Goal: Transaction & Acquisition: Book appointment/travel/reservation

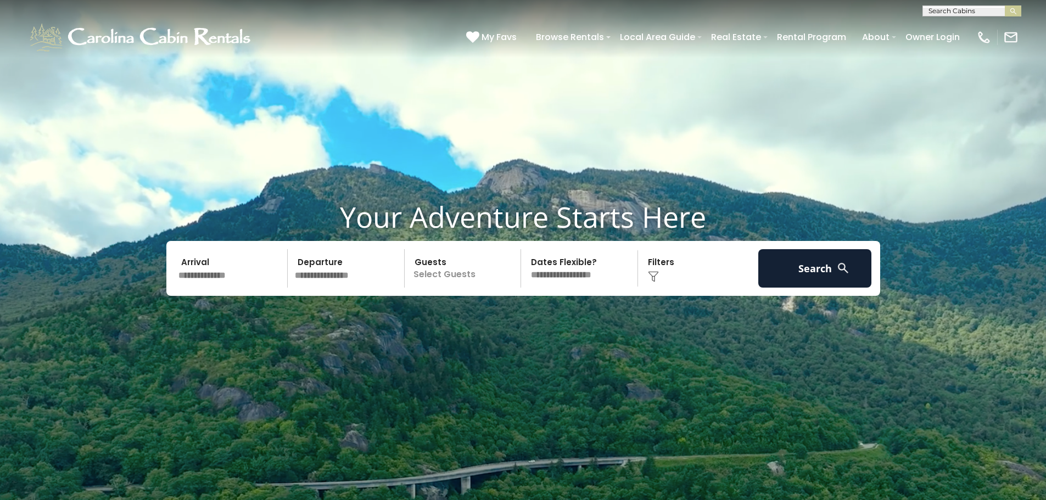
click at [231, 263] on input "text" at bounding box center [232, 268] width 114 height 38
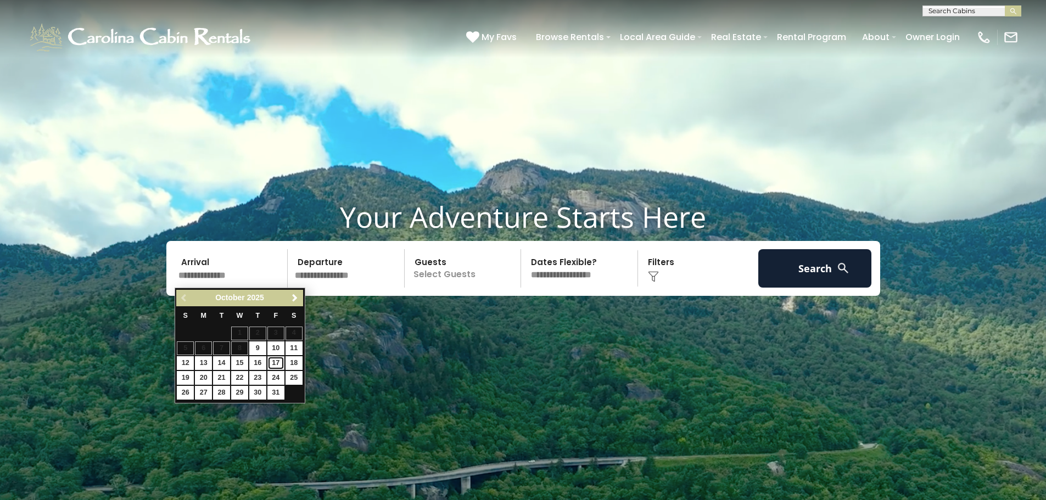
click at [274, 358] on link "17" at bounding box center [275, 363] width 17 height 14
type input "********"
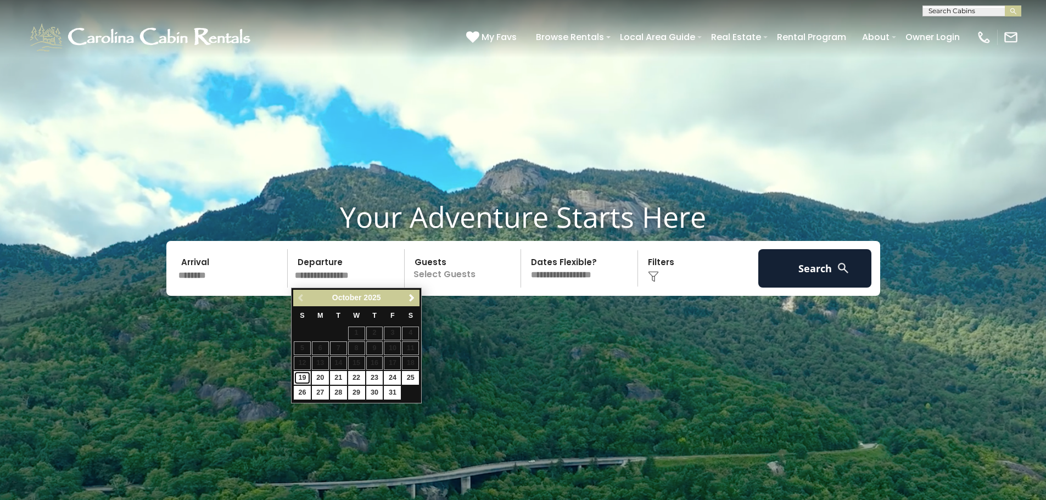
click at [306, 376] on link "19" at bounding box center [302, 378] width 17 height 14
type input "********"
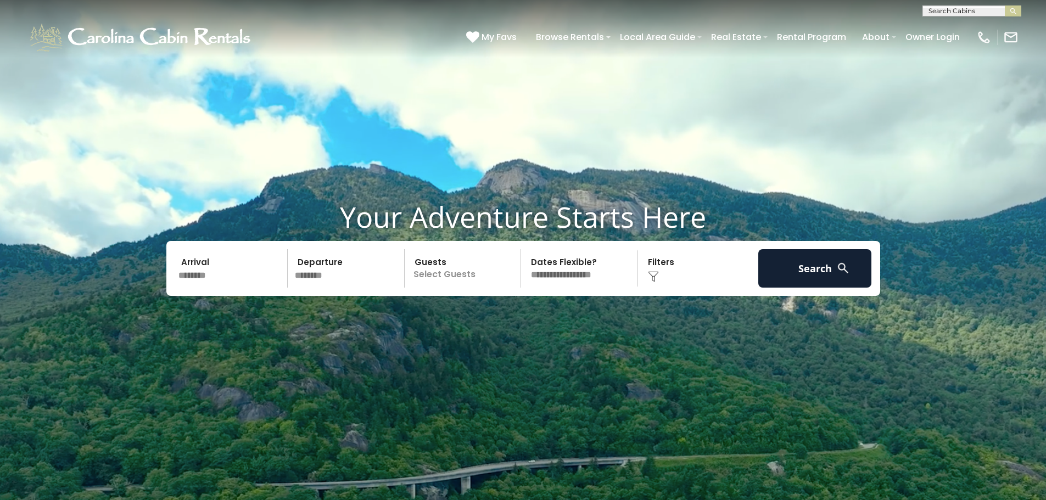
click at [442, 274] on p "Select Guests" at bounding box center [464, 268] width 113 height 38
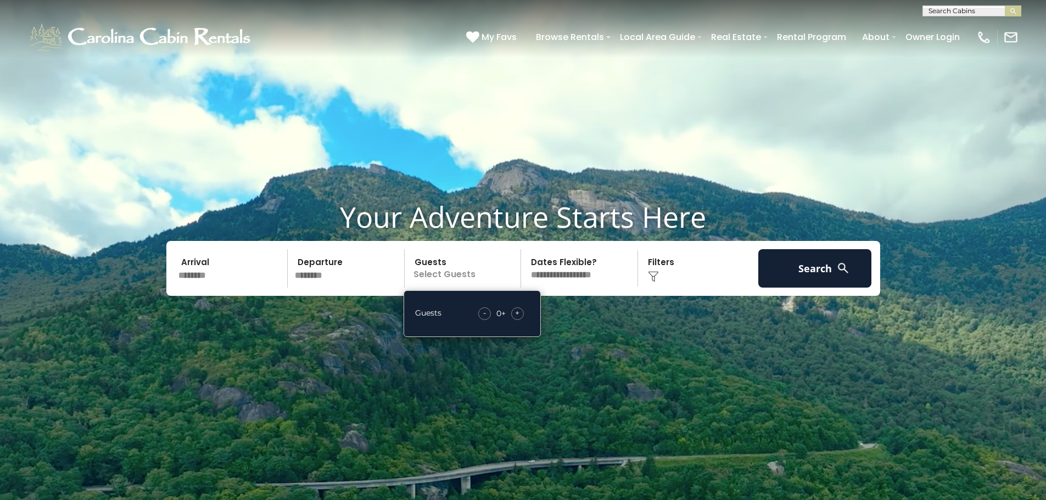
click at [515, 312] on span "+" at bounding box center [517, 313] width 4 height 11
click at [515, 313] on span "+" at bounding box center [517, 313] width 4 height 11
click at [574, 267] on select "**********" at bounding box center [581, 268] width 113 height 38
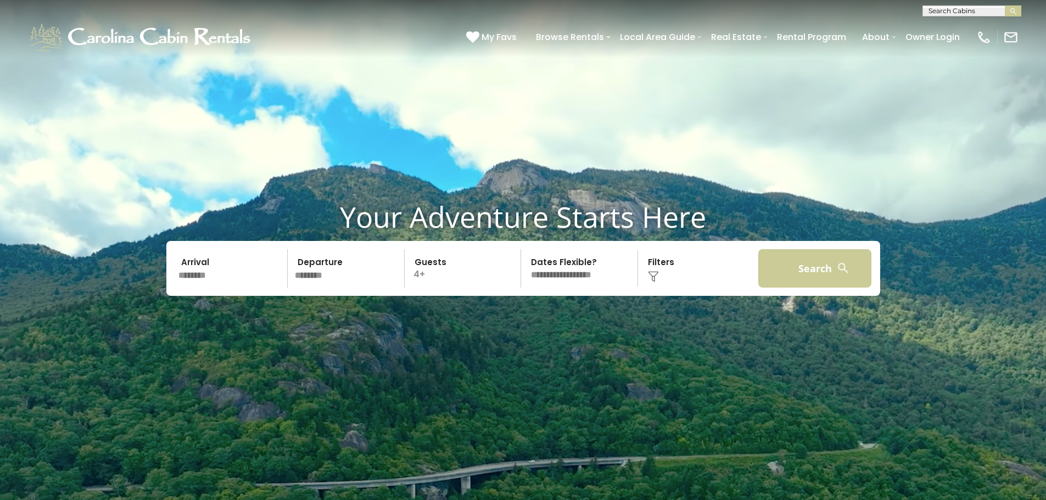
drag, startPoint x: 839, startPoint y: 263, endPoint x: 813, endPoint y: 266, distance: 26.0
click at [838, 264] on img at bounding box center [843, 268] width 14 height 14
click at [802, 262] on button "Search" at bounding box center [815, 268] width 114 height 38
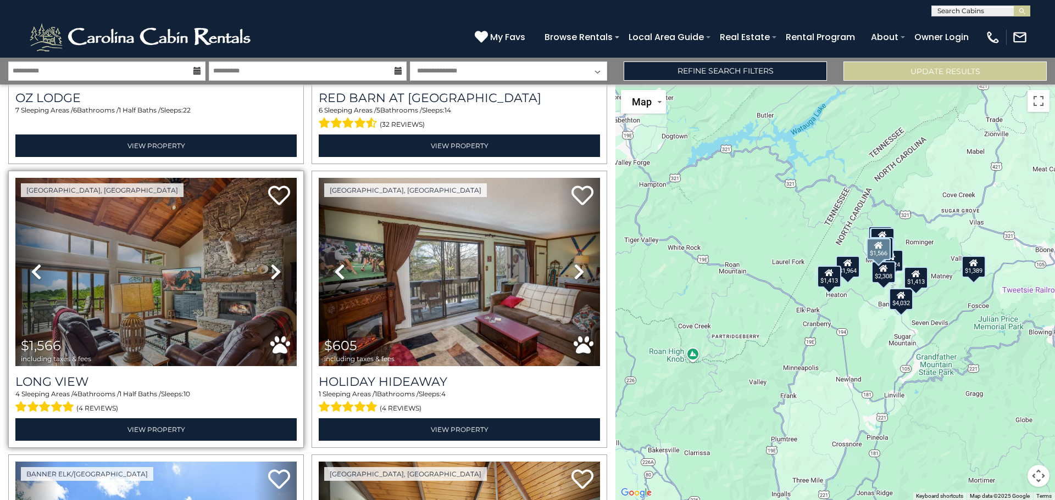
scroll to position [824, 0]
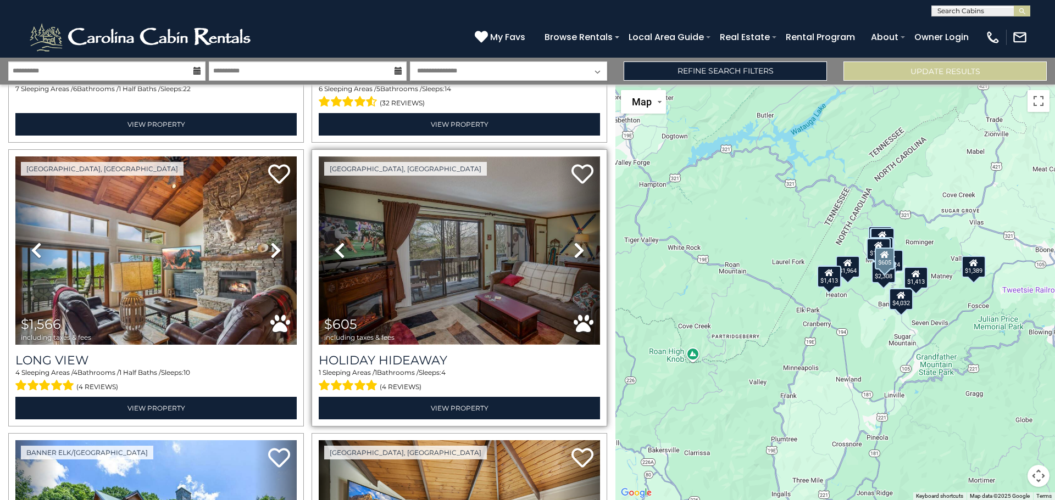
click at [434, 255] on img at bounding box center [459, 251] width 281 height 188
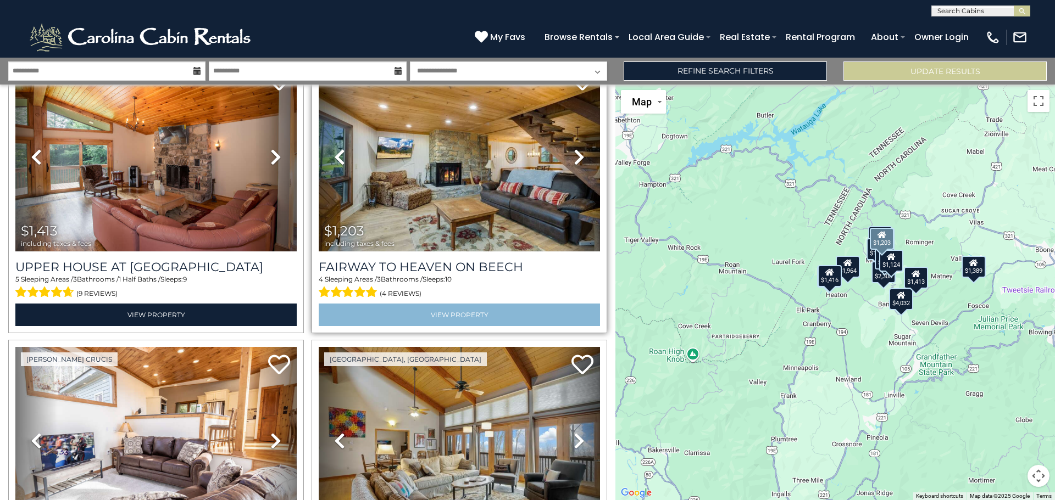
scroll to position [1635, 0]
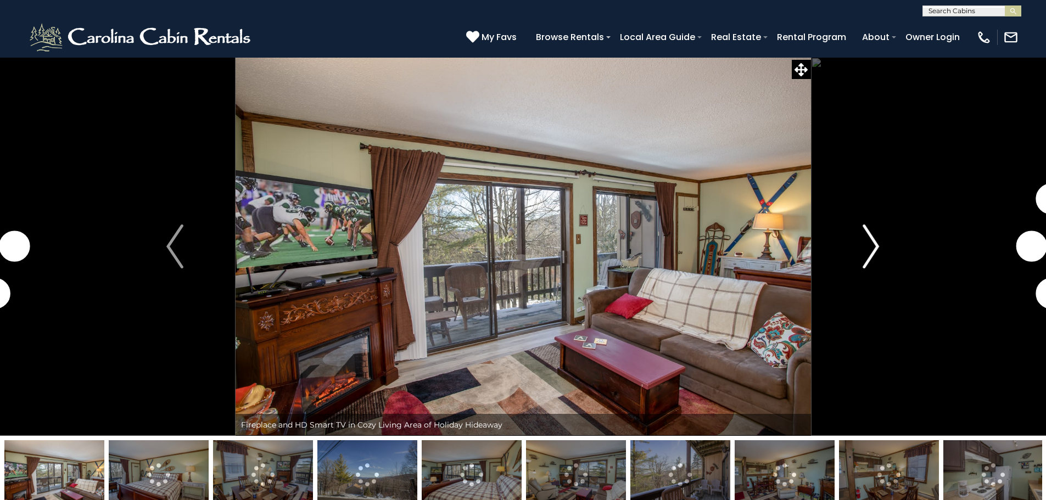
click at [871, 250] on img "Next" at bounding box center [871, 247] width 16 height 44
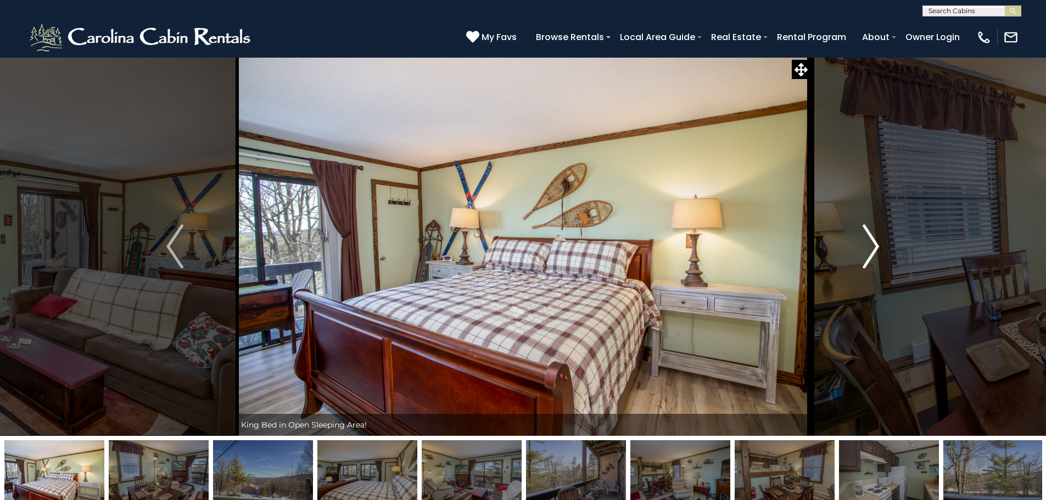
click at [868, 252] on img "Next" at bounding box center [871, 247] width 16 height 44
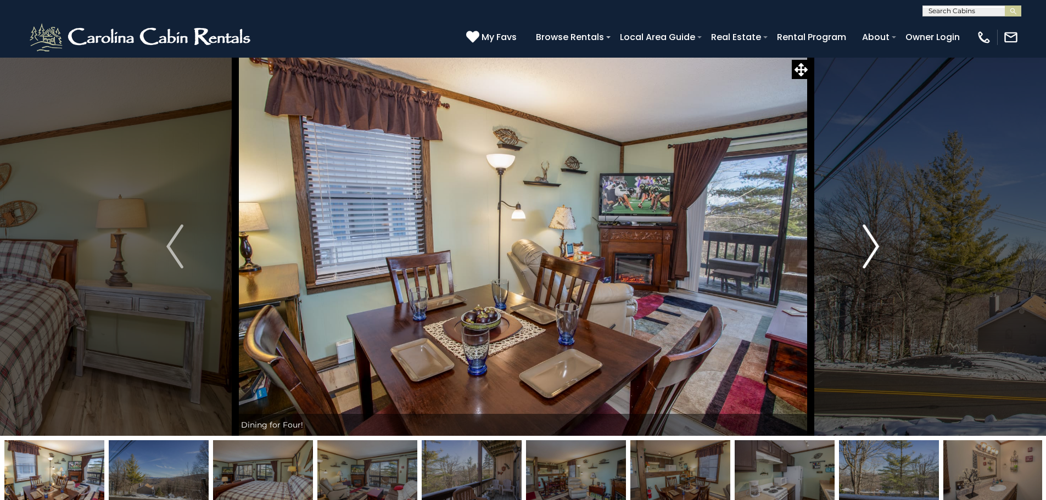
click at [871, 246] on img "Next" at bounding box center [871, 247] width 16 height 44
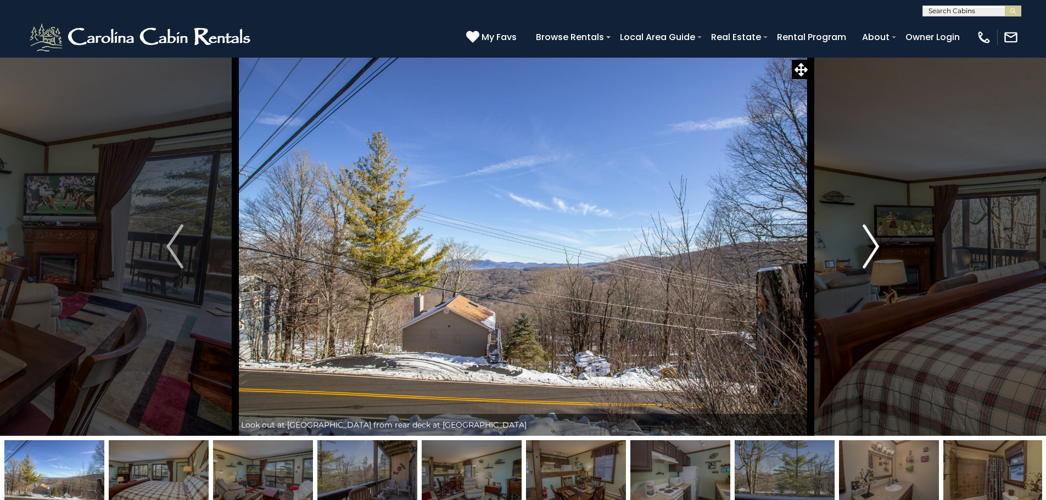
click at [871, 246] on img "Next" at bounding box center [871, 247] width 16 height 44
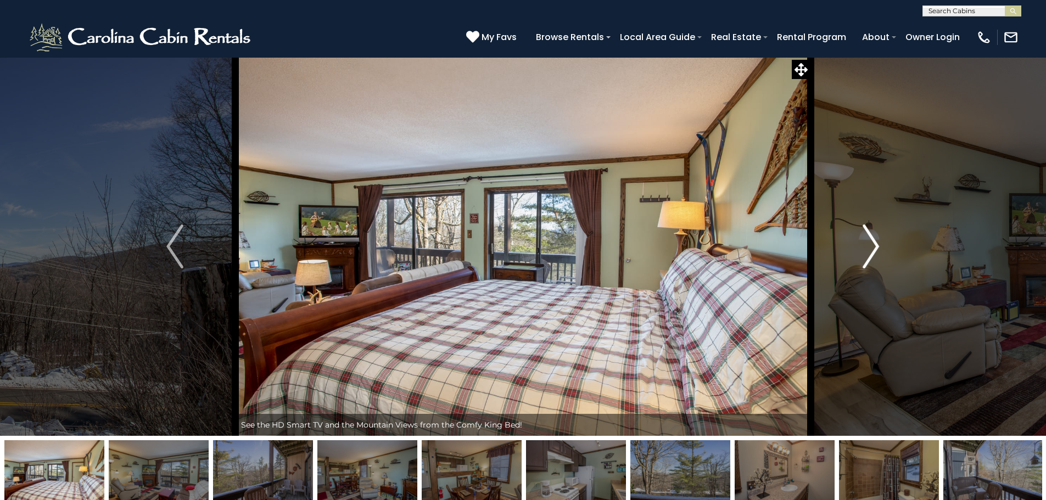
click at [871, 246] on img "Next" at bounding box center [871, 247] width 16 height 44
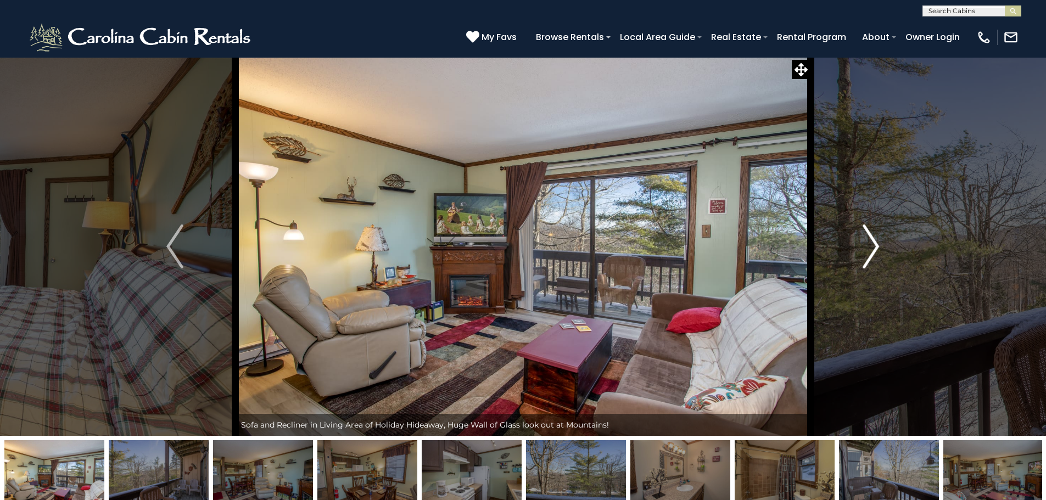
click at [871, 246] on img "Next" at bounding box center [871, 247] width 16 height 44
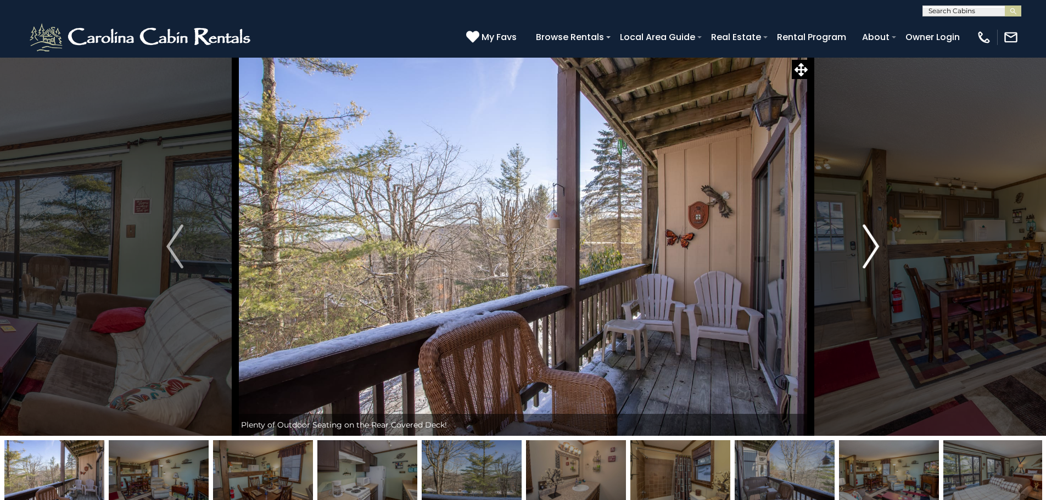
click at [871, 246] on img "Next" at bounding box center [871, 247] width 16 height 44
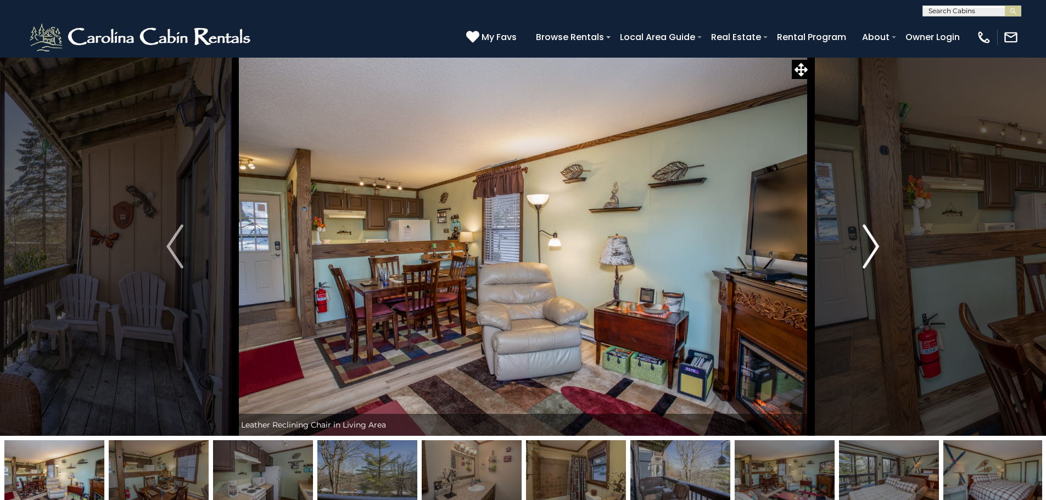
click at [871, 246] on img "Next" at bounding box center [871, 247] width 16 height 44
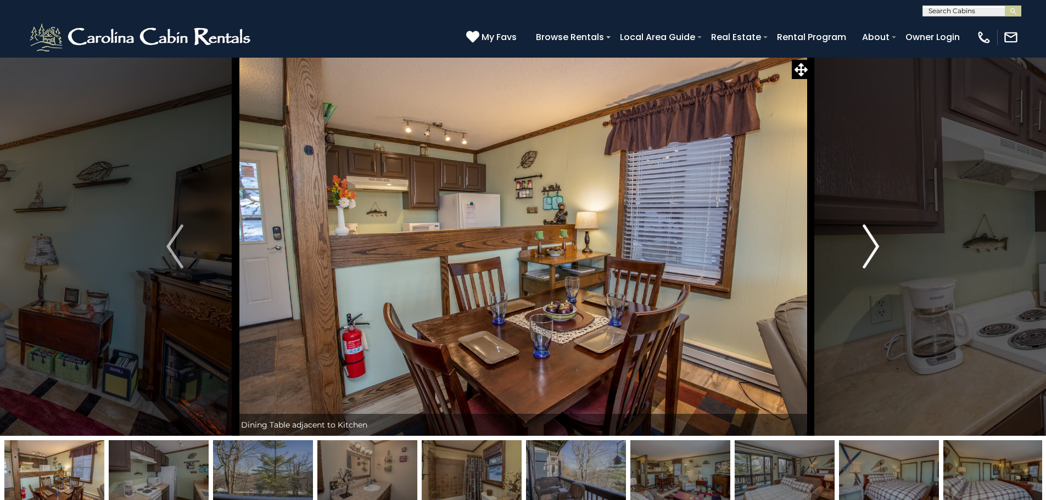
click at [871, 246] on img "Next" at bounding box center [871, 247] width 16 height 44
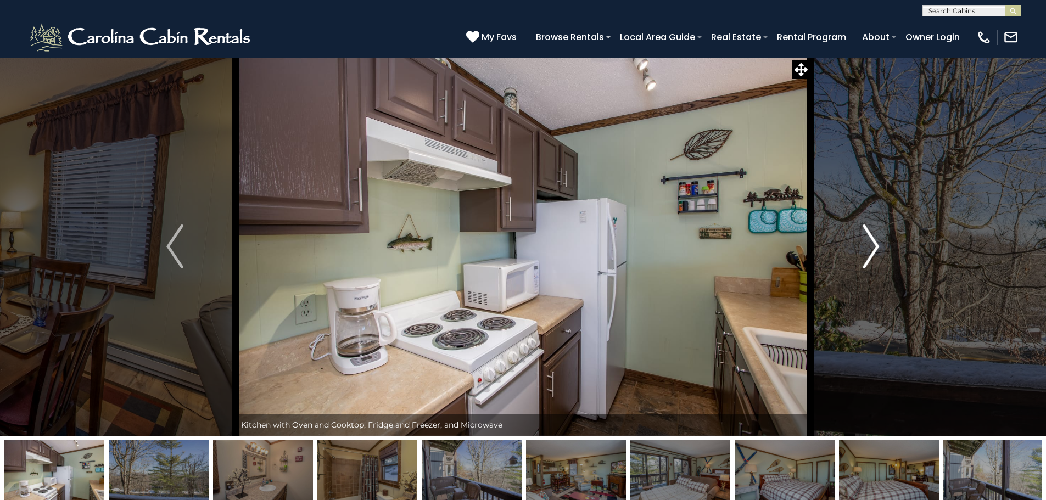
click at [871, 246] on img "Next" at bounding box center [871, 247] width 16 height 44
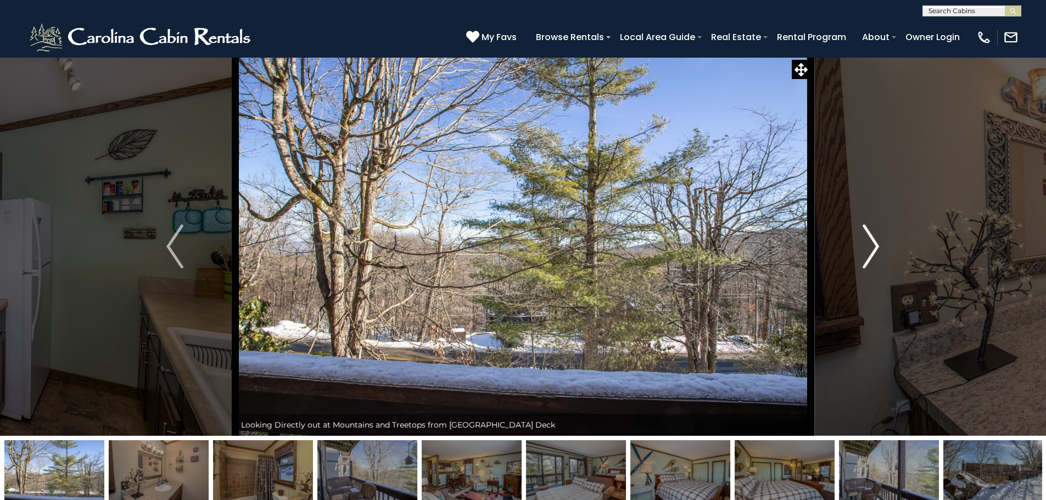
click at [871, 246] on img "Next" at bounding box center [871, 247] width 16 height 44
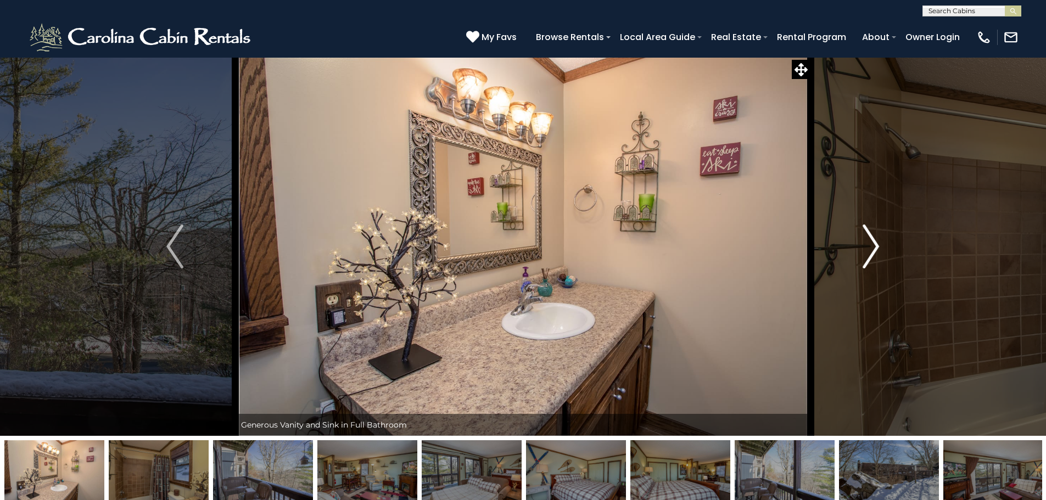
click at [871, 246] on img "Next" at bounding box center [871, 247] width 16 height 44
